Goal: Go to known website: Access a specific website the user already knows

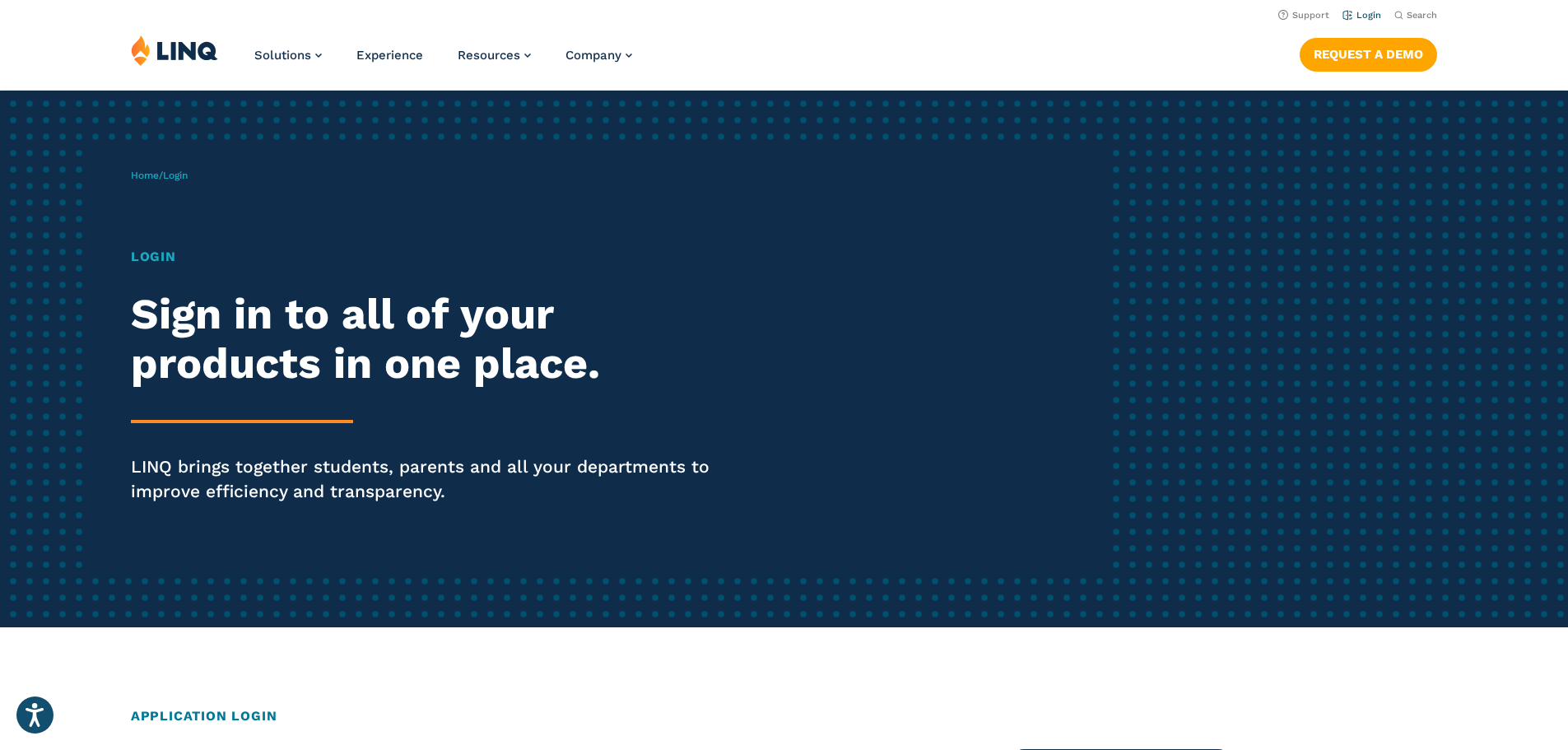
click at [1366, 23] on li "Login" at bounding box center [1361, 13] width 39 height 18
click at [1353, 19] on link "Login" at bounding box center [1361, 15] width 39 height 10
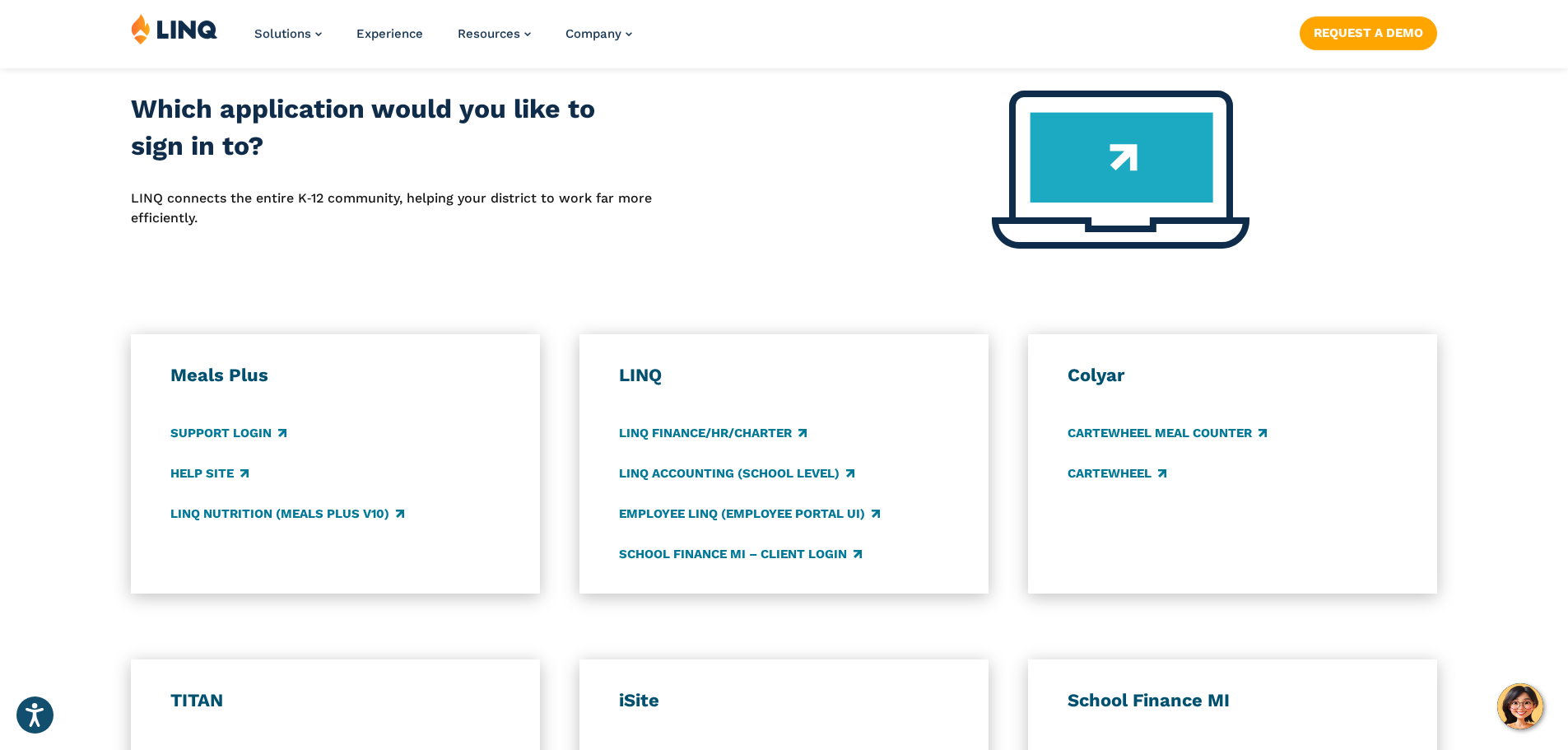
scroll to position [823, 0]
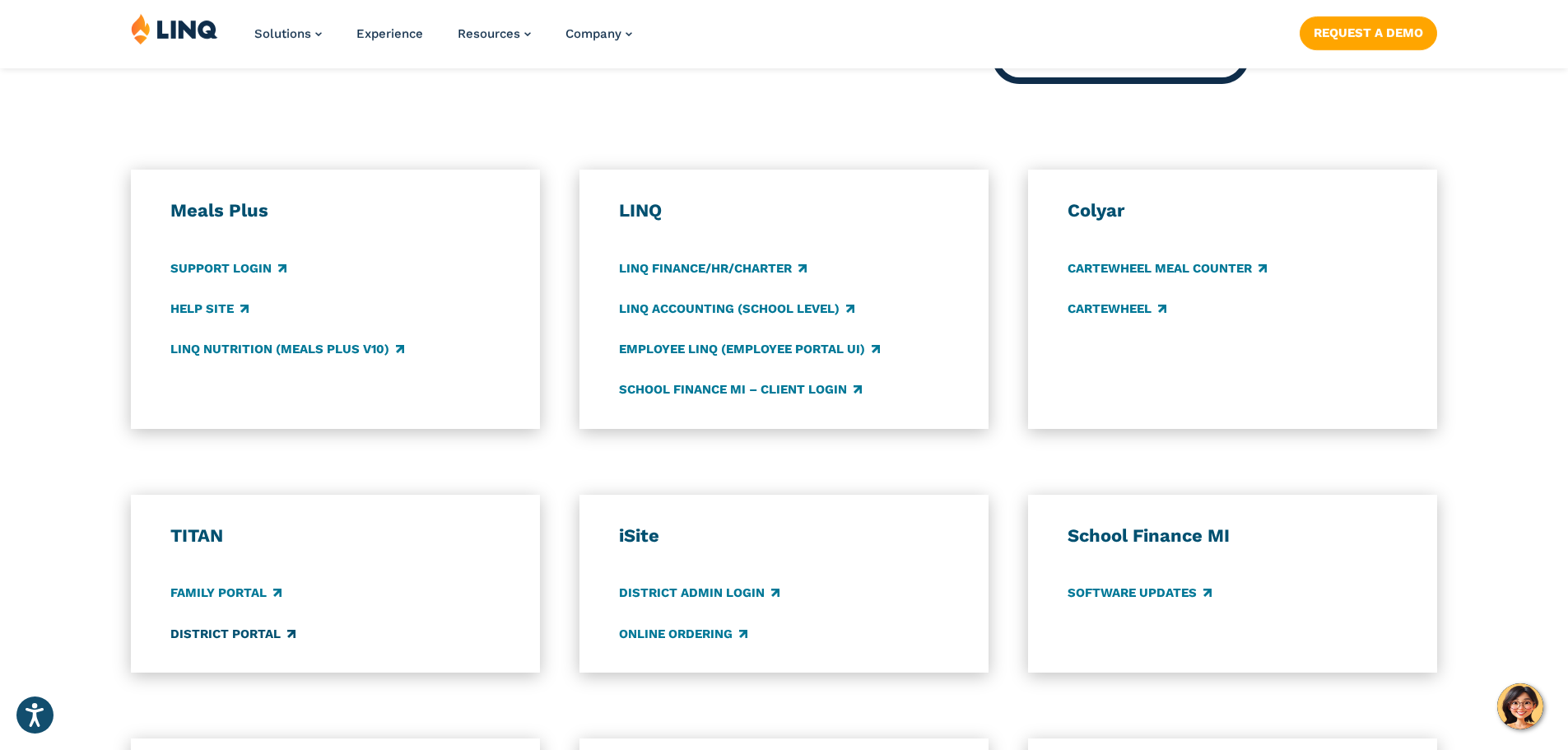
click at [228, 636] on link "District Portal" at bounding box center [232, 633] width 125 height 18
